Goal: Information Seeking & Learning: Find specific fact

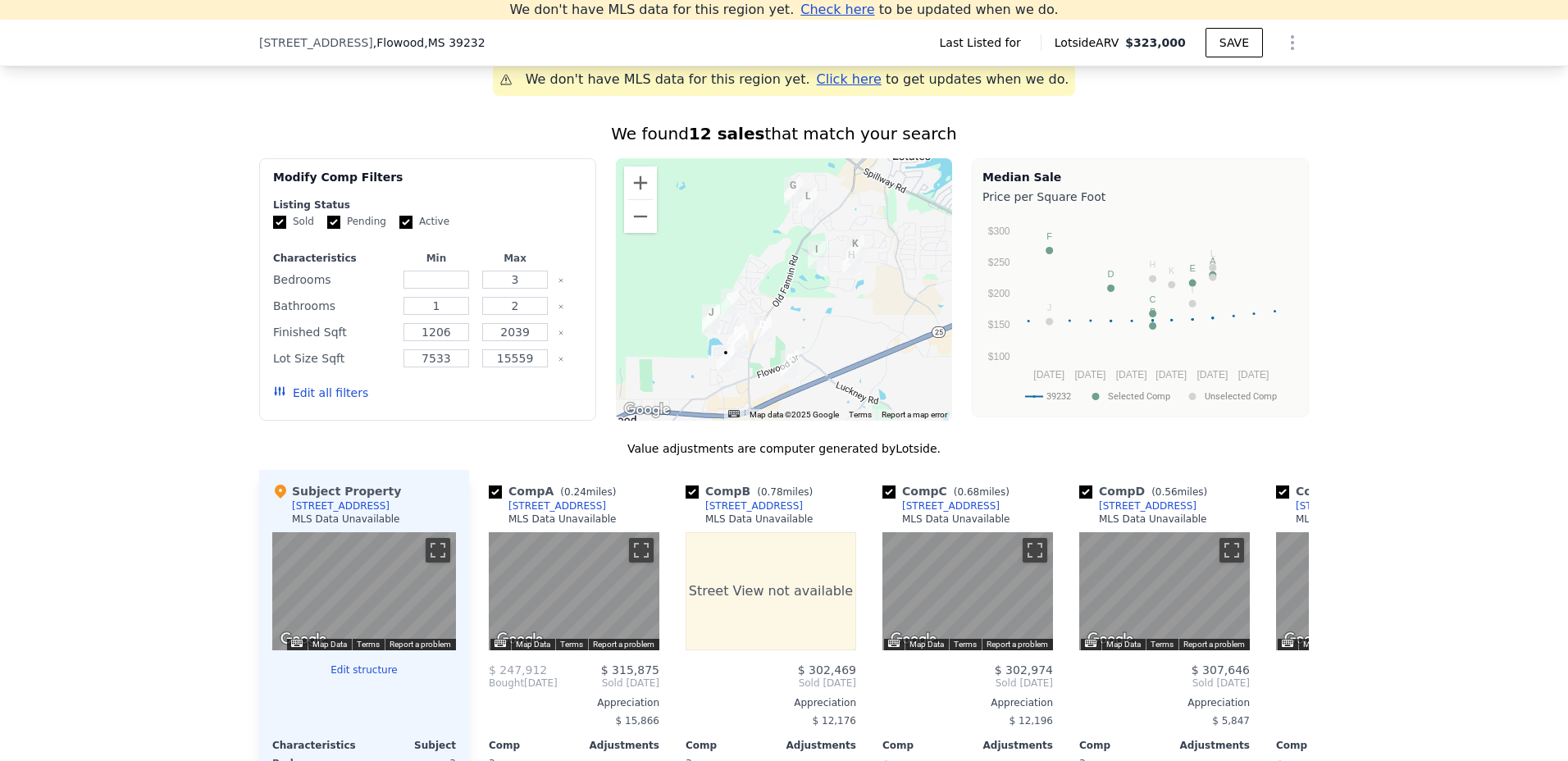
scroll to position [1294, 0]
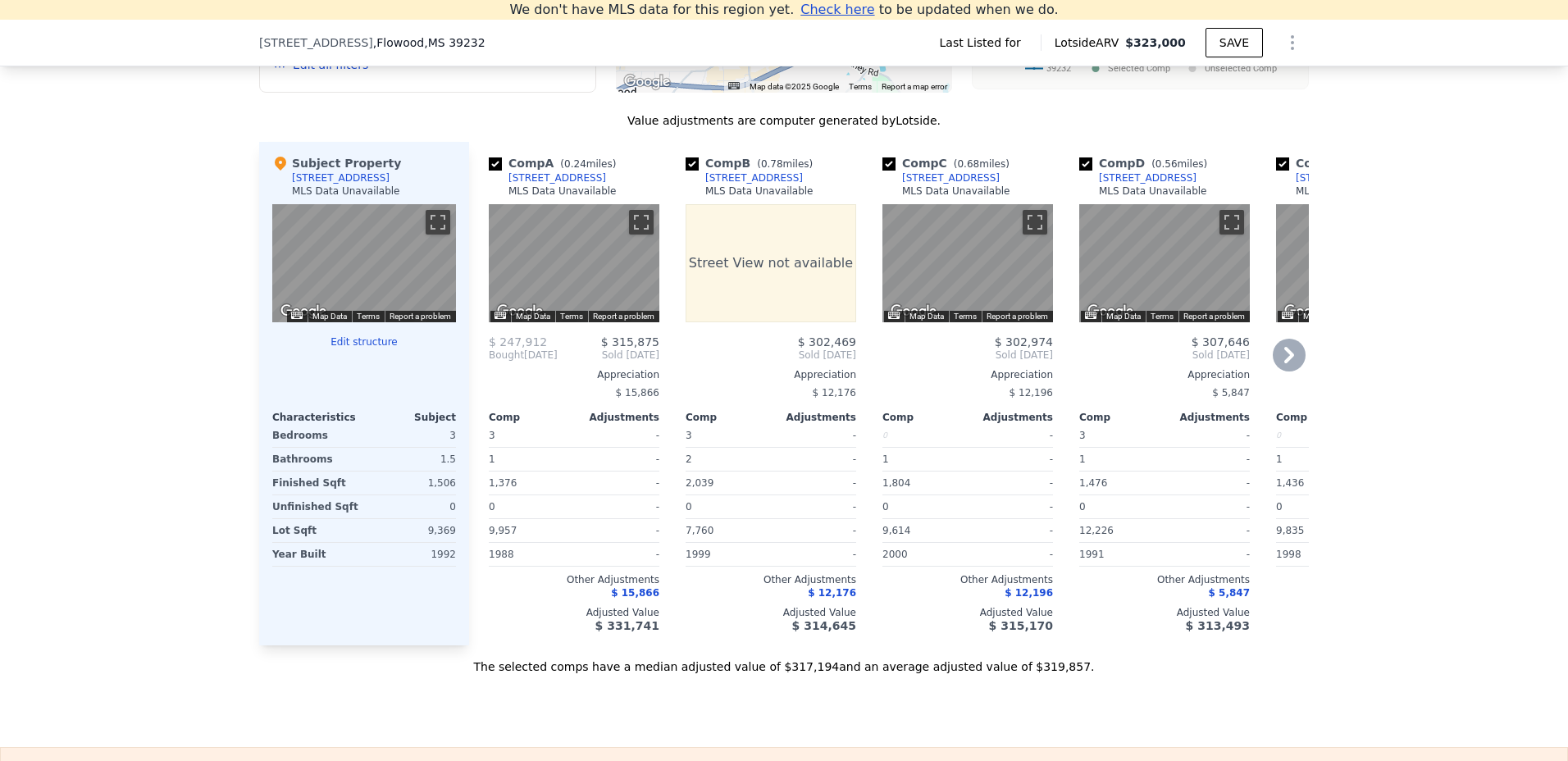
click at [1276, 360] on icon at bounding box center [1288, 355] width 32 height 32
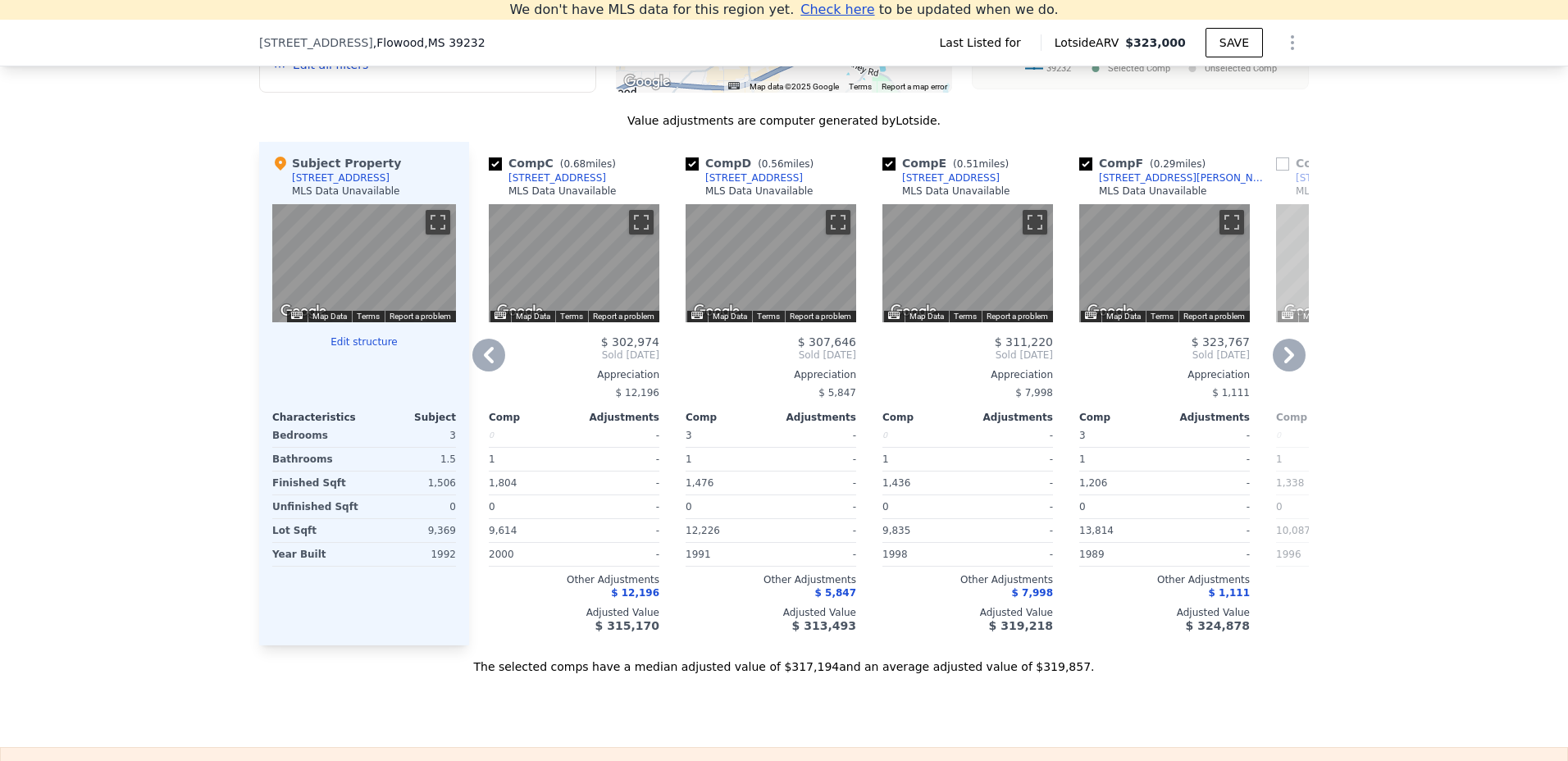
click at [1276, 360] on icon at bounding box center [1288, 355] width 32 height 32
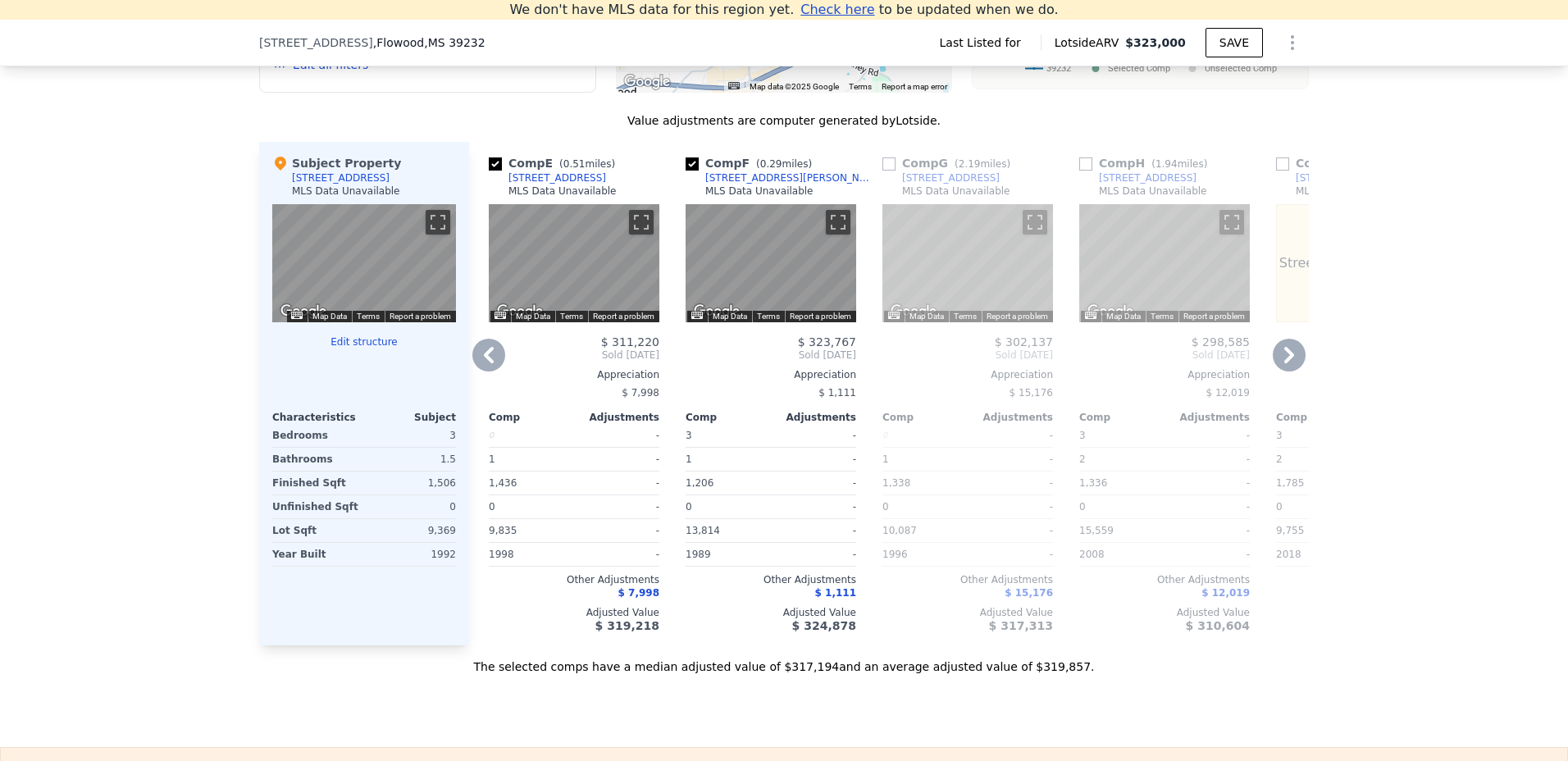
click at [1276, 360] on icon at bounding box center [1288, 355] width 32 height 32
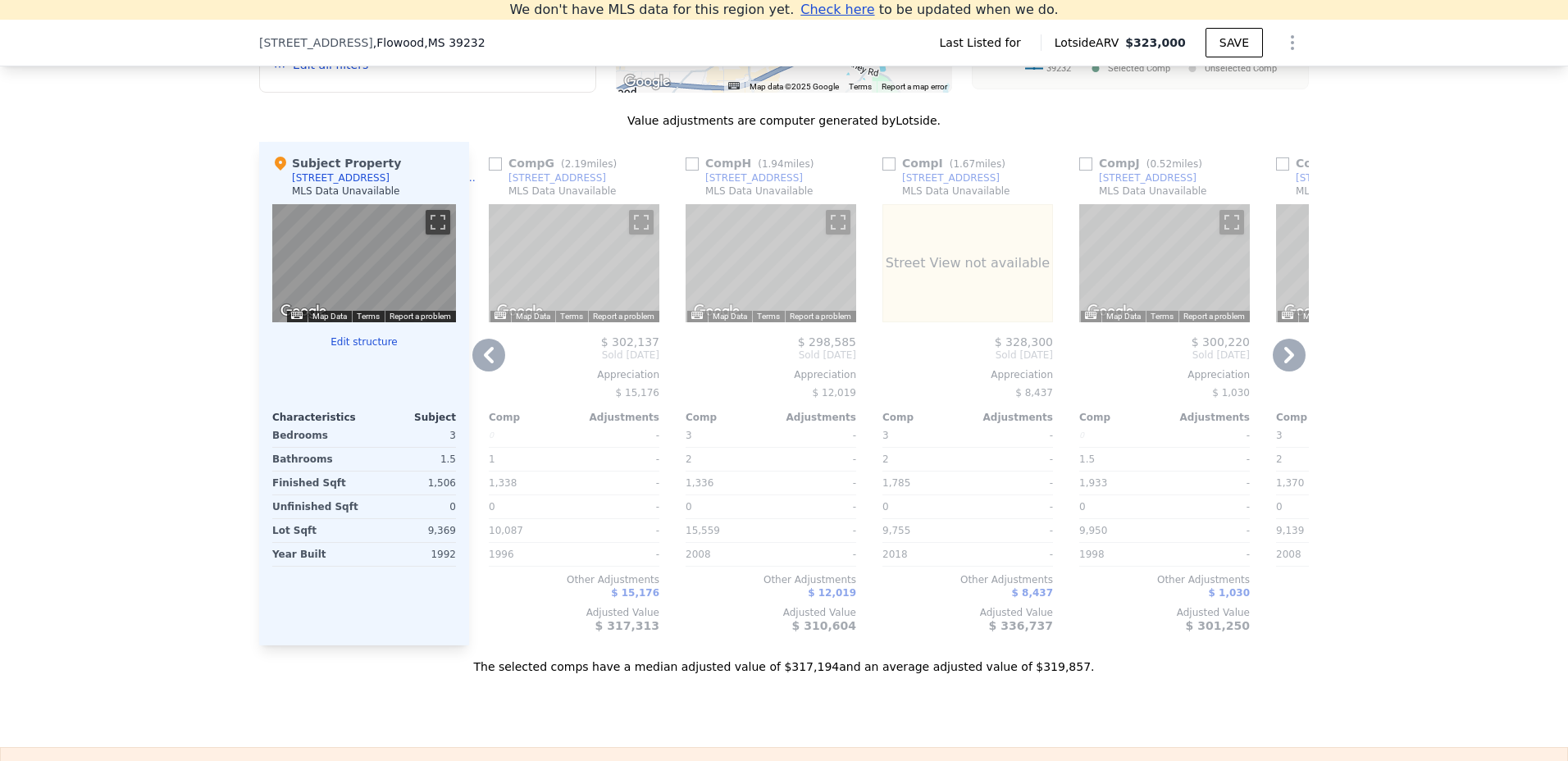
click at [1276, 360] on icon at bounding box center [1288, 355] width 32 height 32
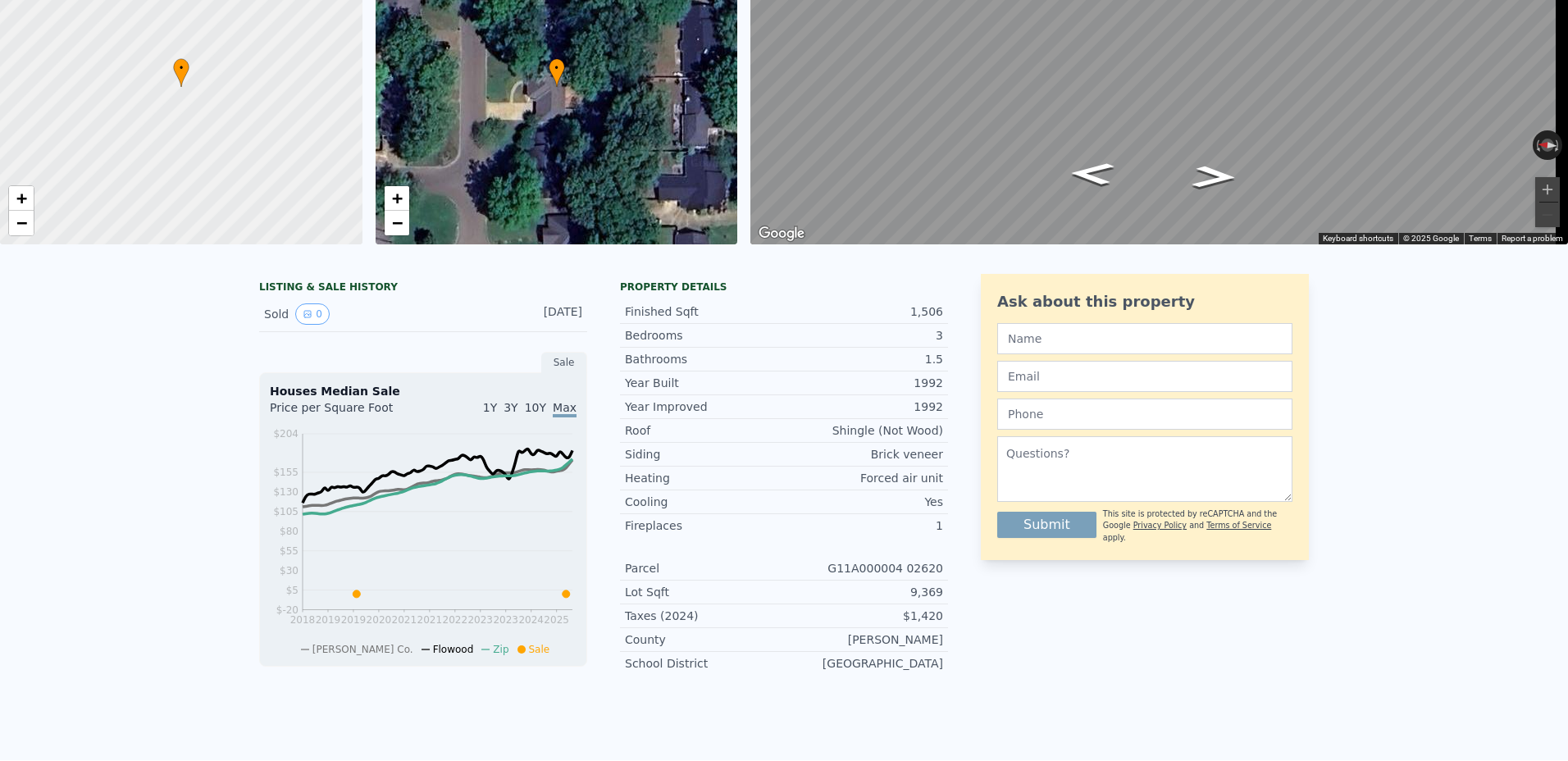
scroll to position [0, 0]
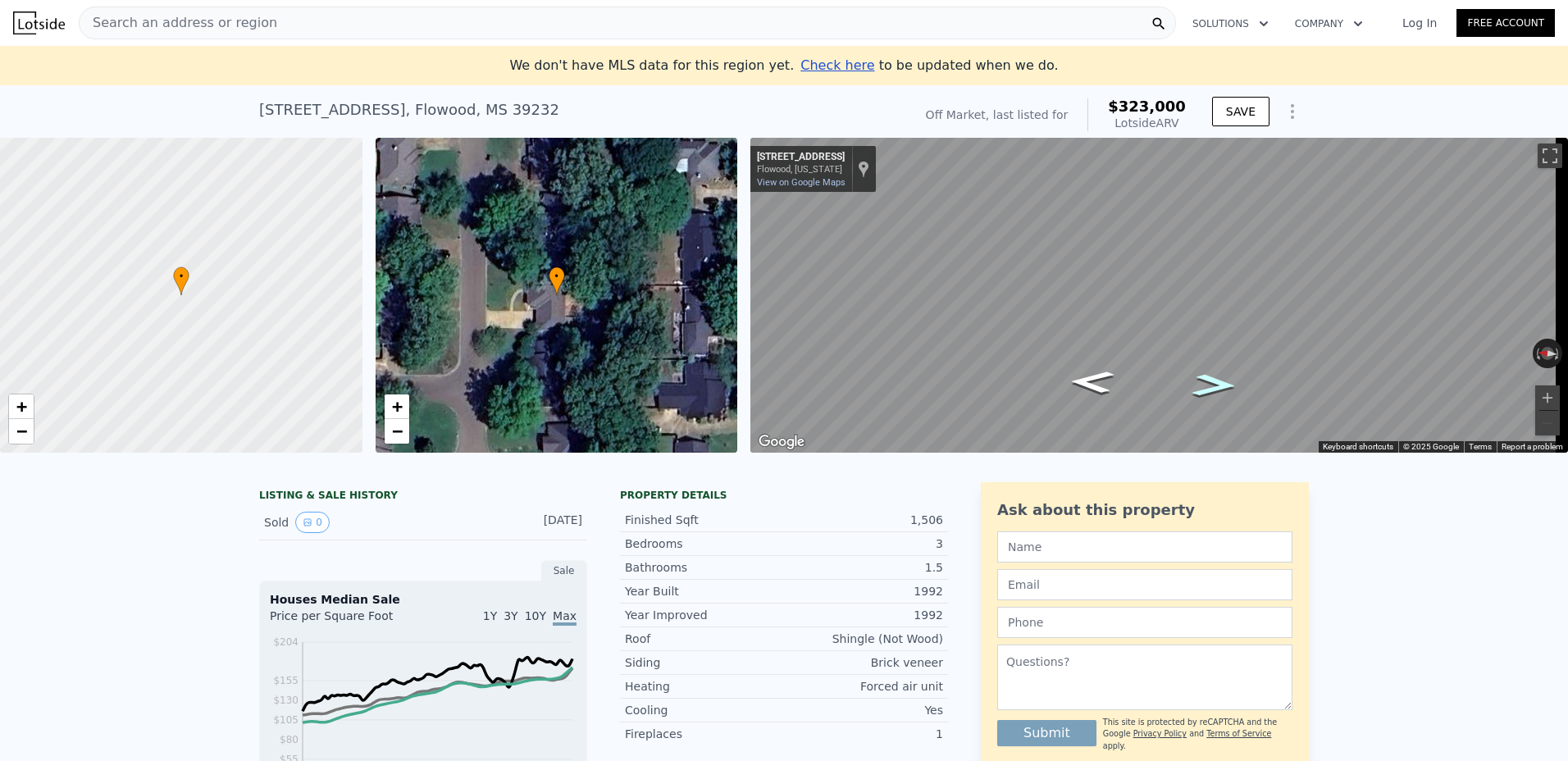
click at [1211, 389] on icon "Go South, Windwood Cir" at bounding box center [1214, 385] width 82 height 32
click at [1102, 372] on icon "Go North, Windwood Cir" at bounding box center [1091, 381] width 82 height 32
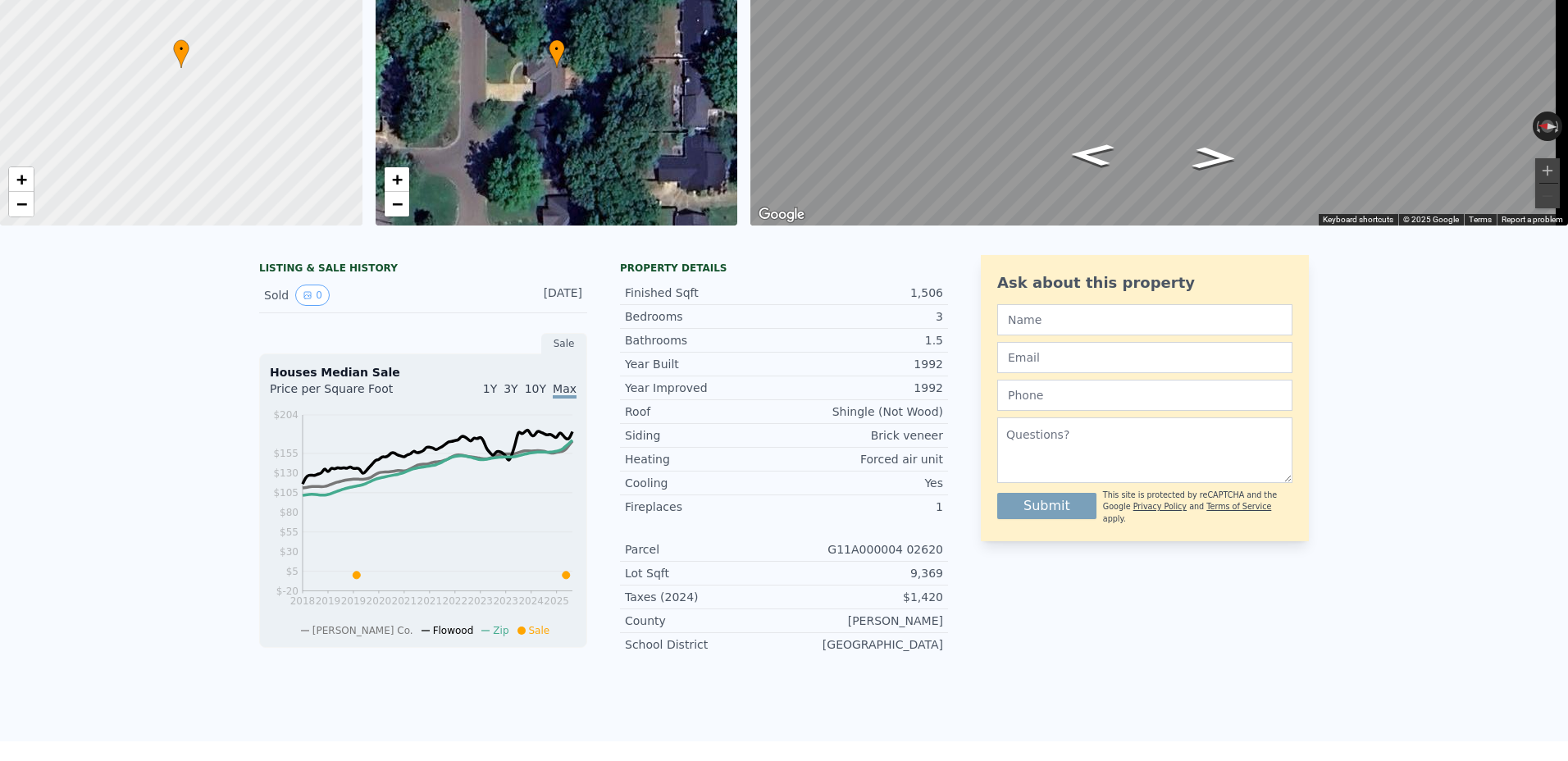
scroll to position [63, 0]
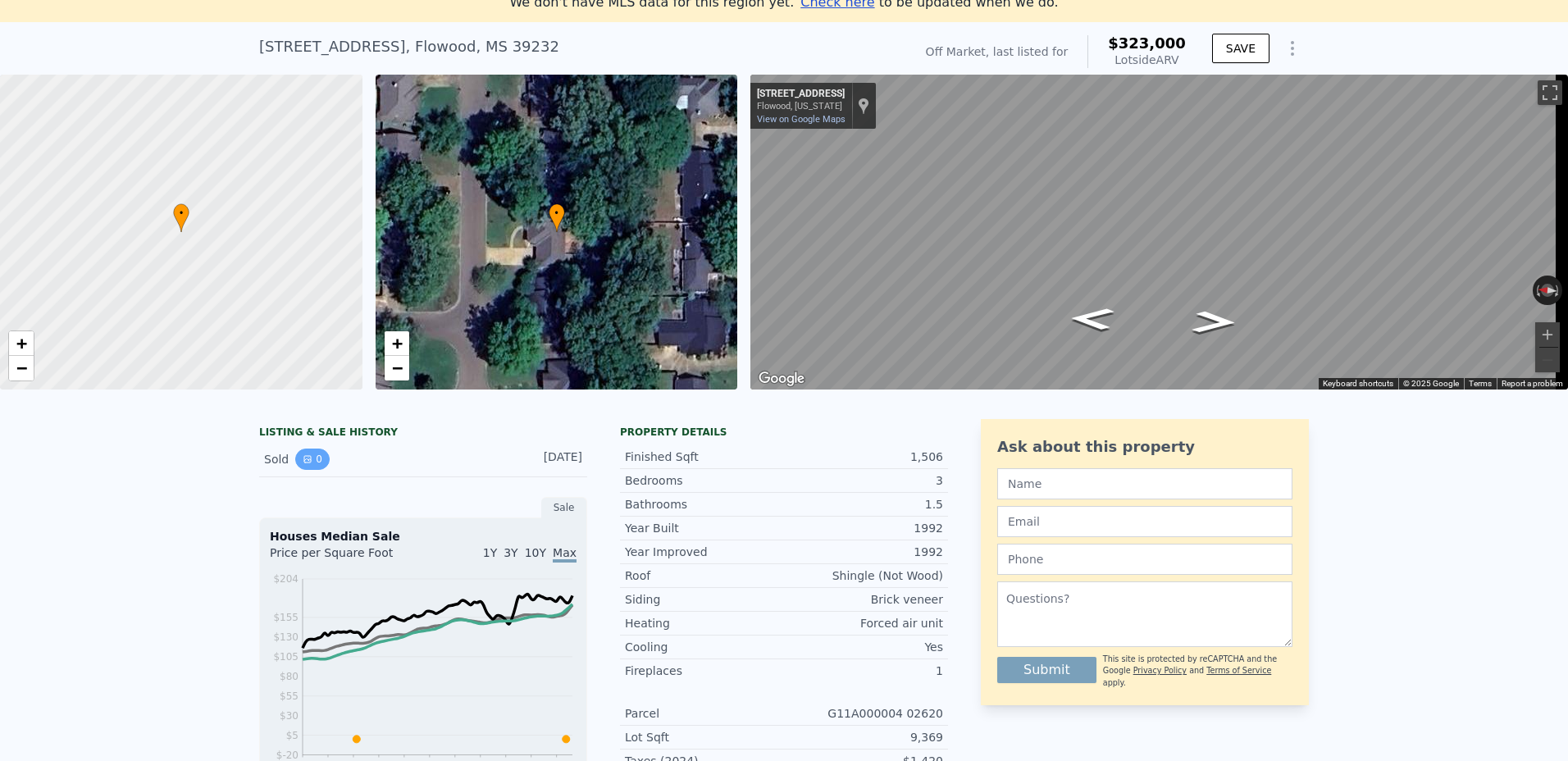
click at [306, 470] on button "0" at bounding box center [311, 459] width 34 height 22
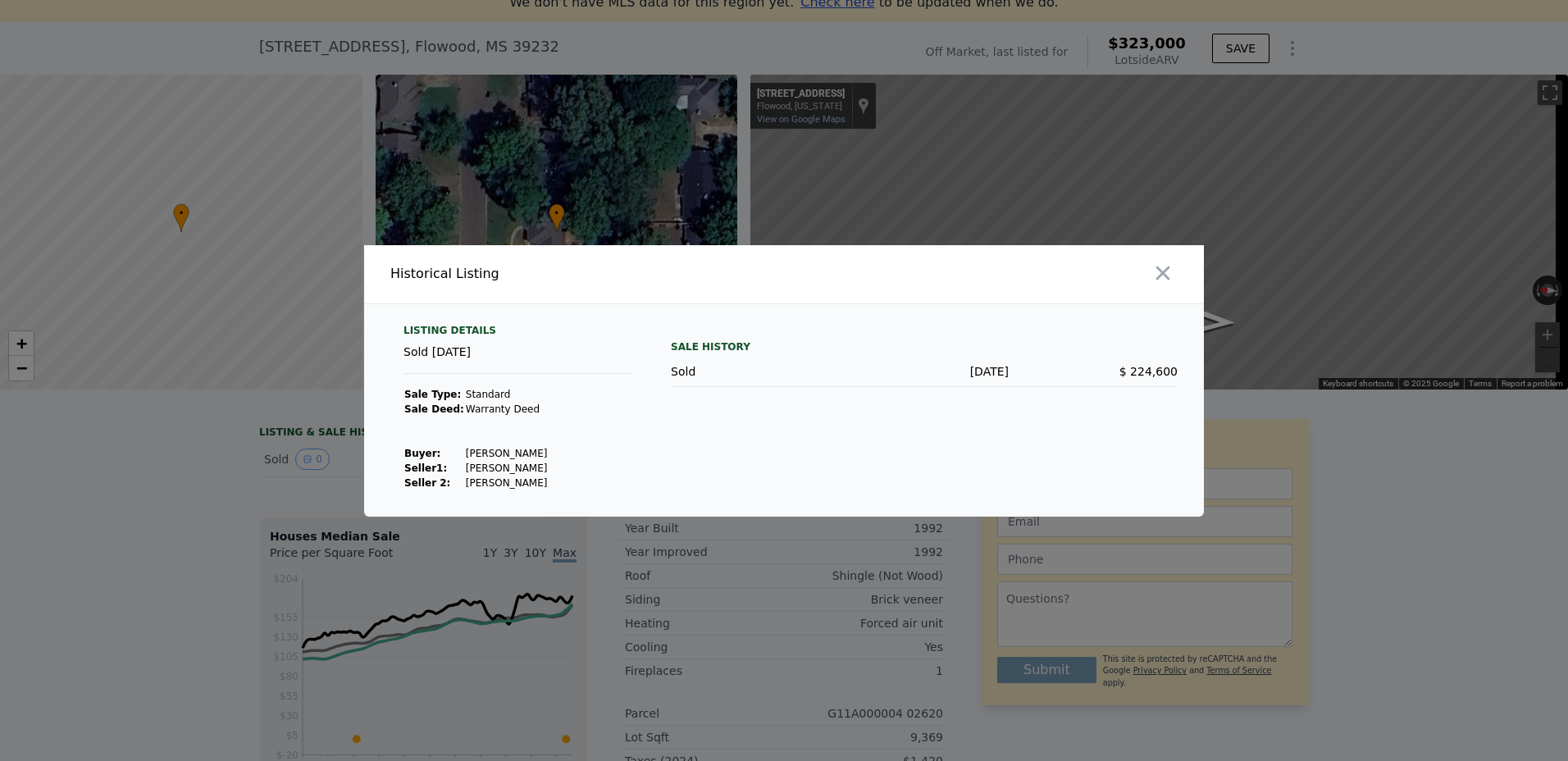
drag, startPoint x: 469, startPoint y: 471, endPoint x: 540, endPoint y: 484, distance: 72.2
click at [540, 484] on tbody "Sale Type: Standard Sale Deed: Warranty [PERSON_NAME] : [PERSON_NAME] 1 : [PERS…" at bounding box center [476, 439] width 145 height 103
drag, startPoint x: 540, startPoint y: 484, endPoint x: 551, endPoint y: 485, distance: 11.0
click at [551, 485] on div "Listing Details Sold [DATE] Sale Type: Standard Sale Deed: Warranty [PERSON_NAM…" at bounding box center [517, 407] width 254 height 166
click at [1167, 277] on icon "button" at bounding box center [1163, 272] width 14 height 14
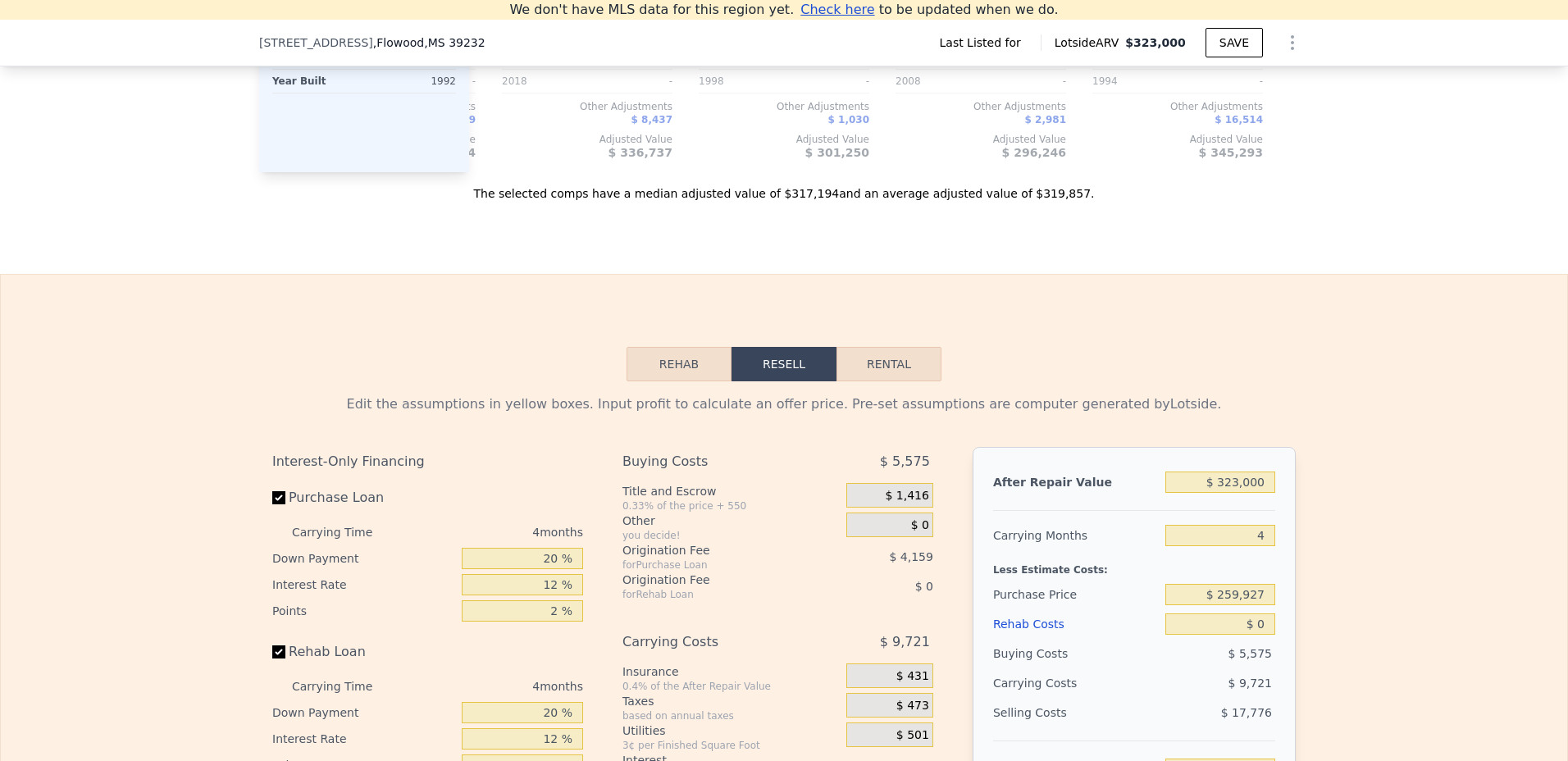
scroll to position [2013, 0]
